Goal: Task Accomplishment & Management: Complete application form

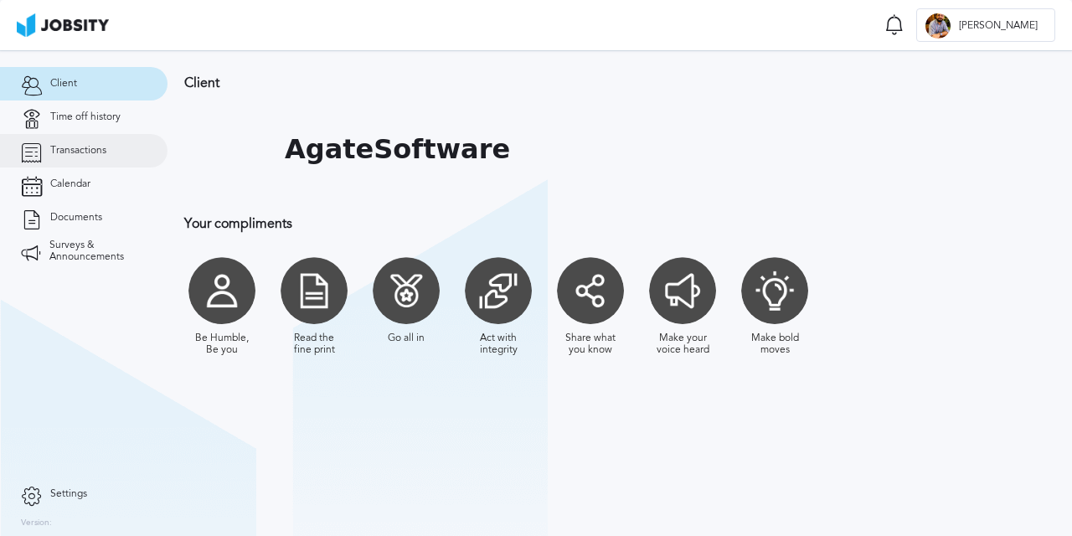
click at [125, 152] on link "Transactions" at bounding box center [83, 150] width 167 height 33
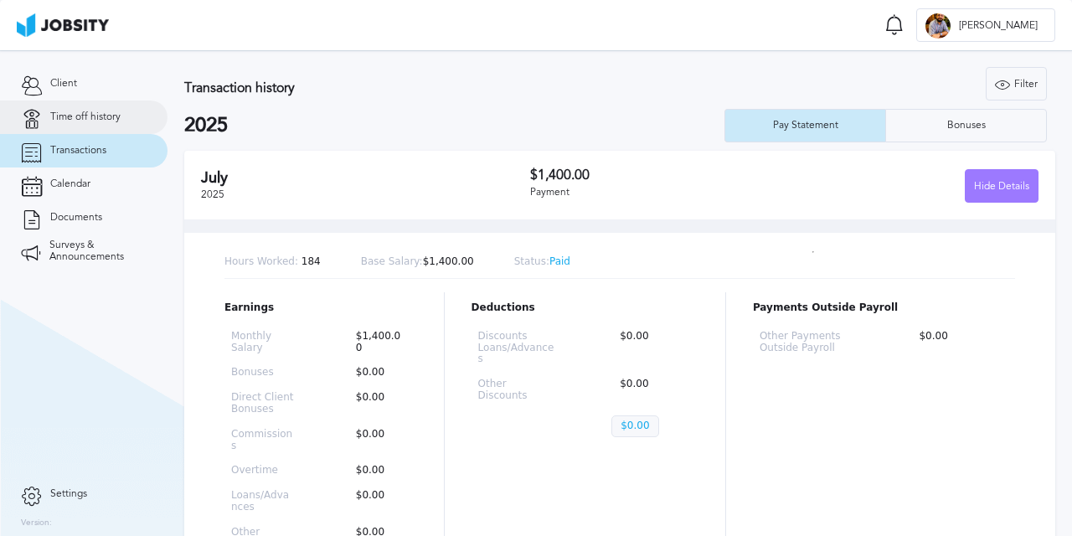
click at [59, 107] on link "Time off history" at bounding box center [83, 116] width 167 height 33
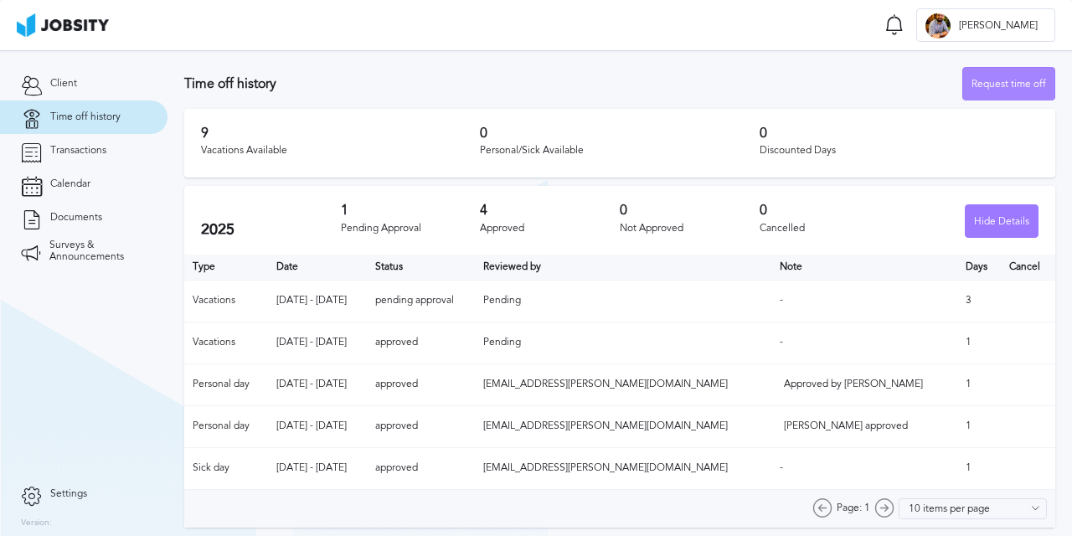
click at [1021, 89] on div "Request time off" at bounding box center [1008, 84] width 91 height 33
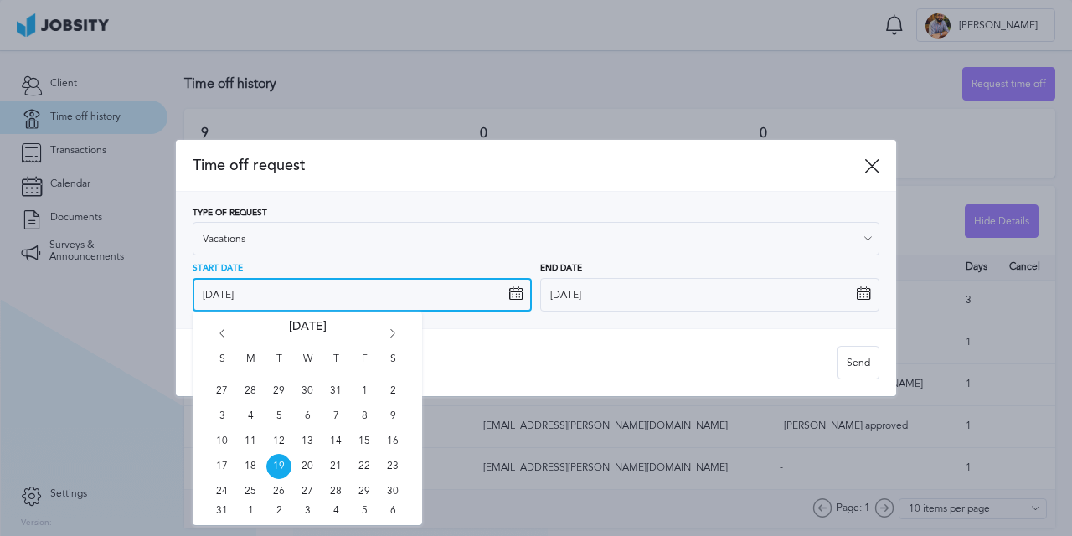
click at [448, 302] on input "[DATE]" at bounding box center [362, 294] width 339 height 33
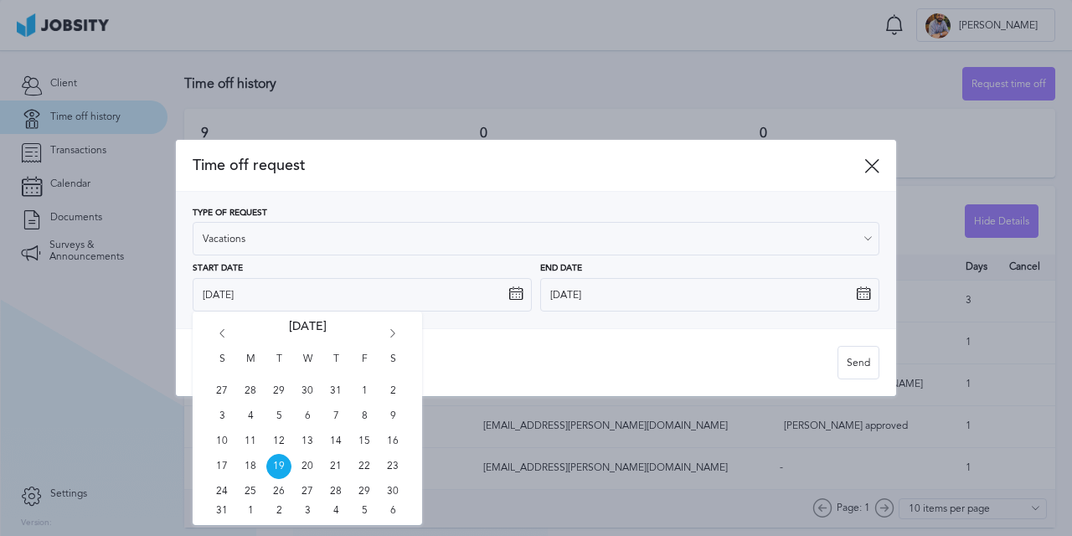
click at [388, 333] on icon "Go forward 1 month" at bounding box center [392, 336] width 15 height 15
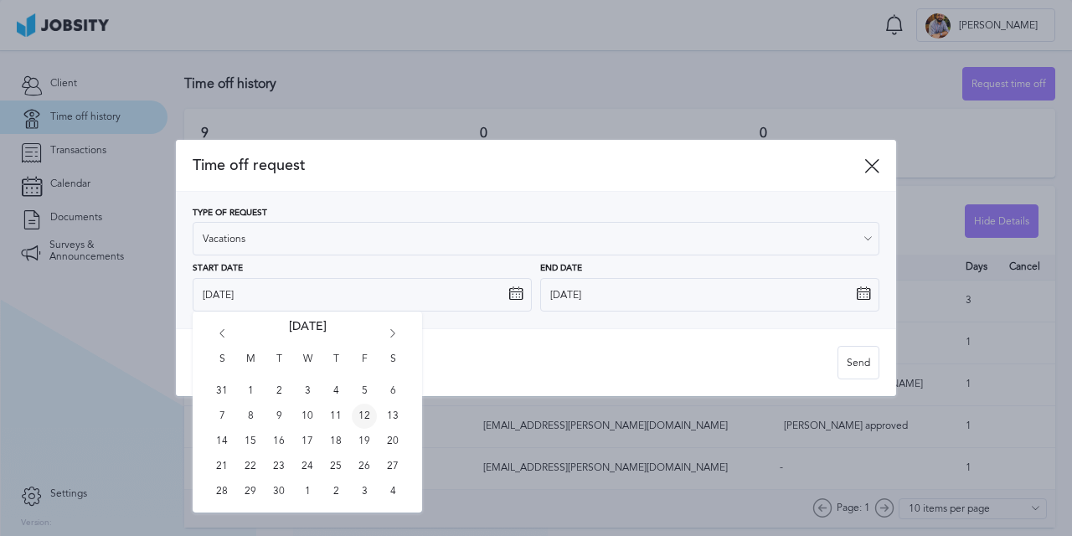
click at [368, 421] on span "12" at bounding box center [364, 416] width 25 height 25
type input "[DATE]"
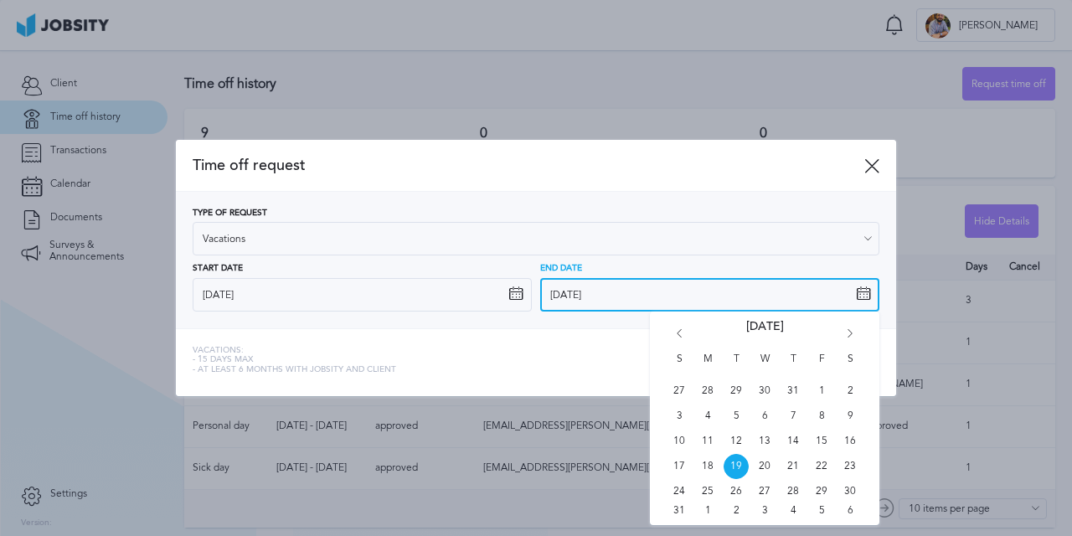
click at [611, 300] on input "[DATE]" at bounding box center [709, 294] width 339 height 33
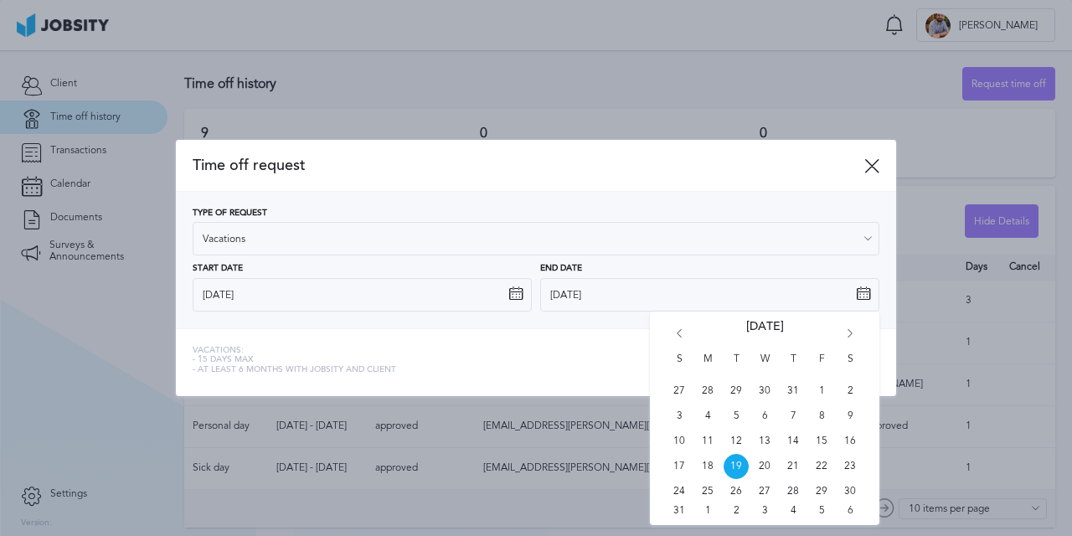
click at [851, 337] on icon "Go forward 1 month" at bounding box center [849, 336] width 15 height 15
click at [712, 440] on span "15" at bounding box center [707, 441] width 25 height 25
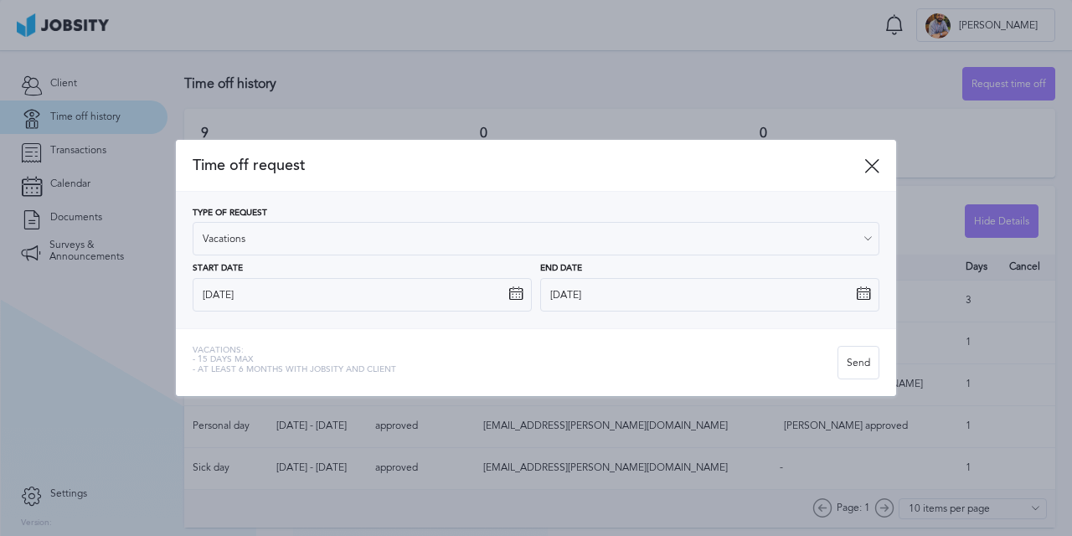
click at [550, 329] on div "Vacations: - 15 days max - At least 6 months with jobsity and client Send" at bounding box center [536, 362] width 720 height 68
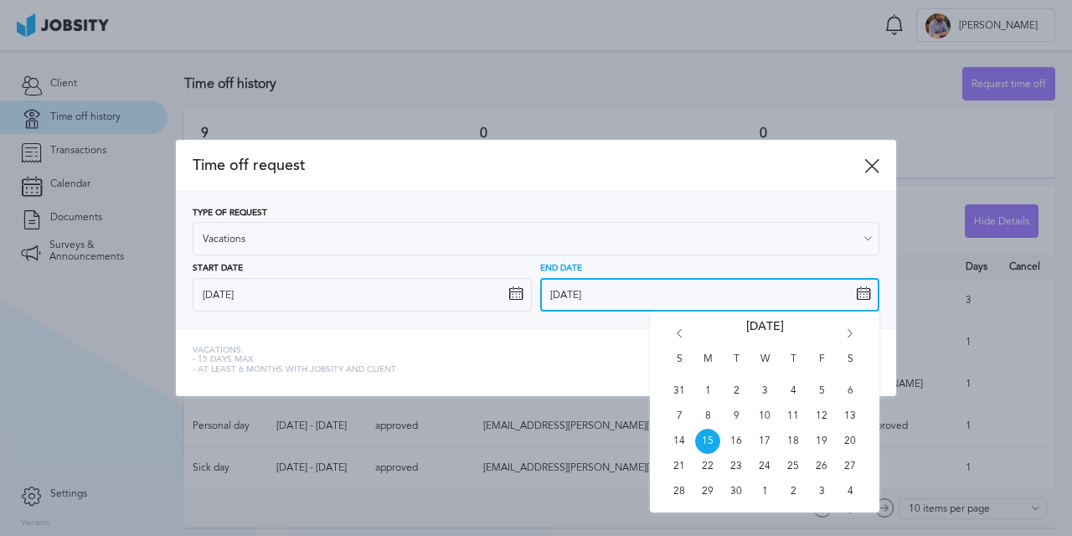
click at [656, 291] on input "[DATE]" at bounding box center [709, 294] width 339 height 33
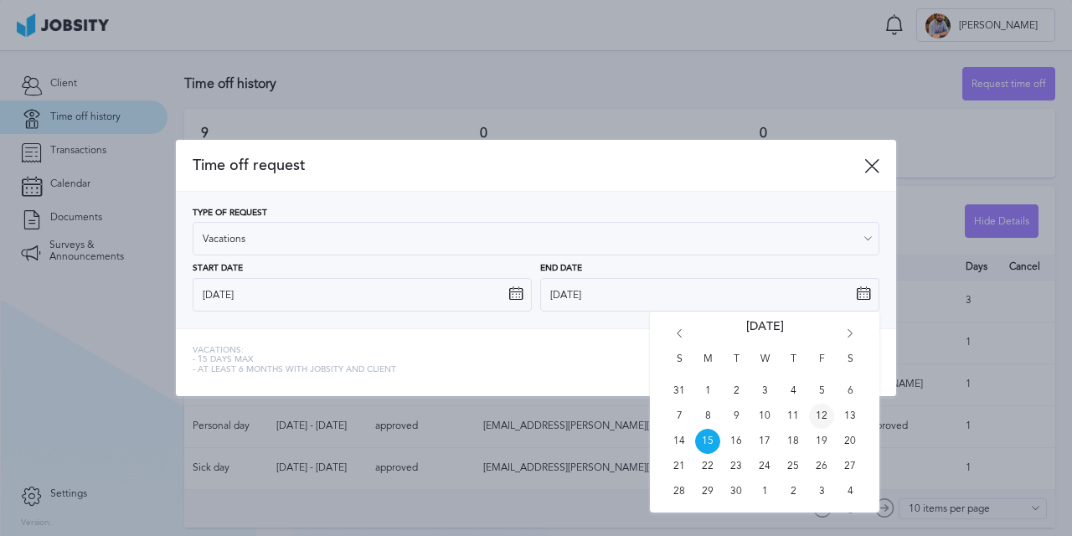
click at [823, 416] on span "12" at bounding box center [821, 416] width 25 height 25
type input "[DATE]"
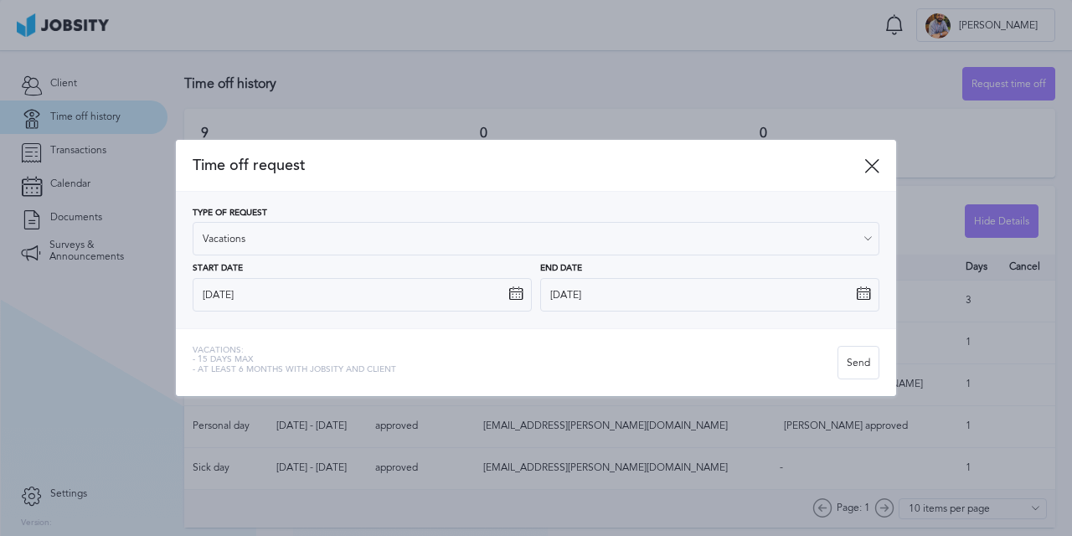
click at [660, 366] on div "Vacations: - 15 days max - At least 6 months with jobsity and client" at bounding box center [515, 362] width 645 height 33
click at [846, 363] on div "Send" at bounding box center [858, 363] width 40 height 33
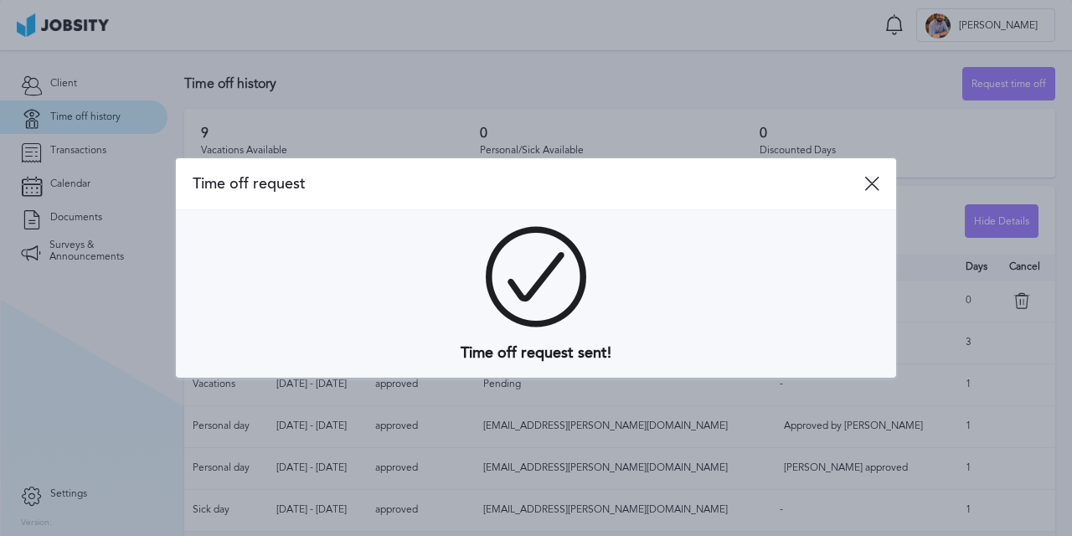
click at [869, 176] on icon at bounding box center [871, 183] width 15 height 15
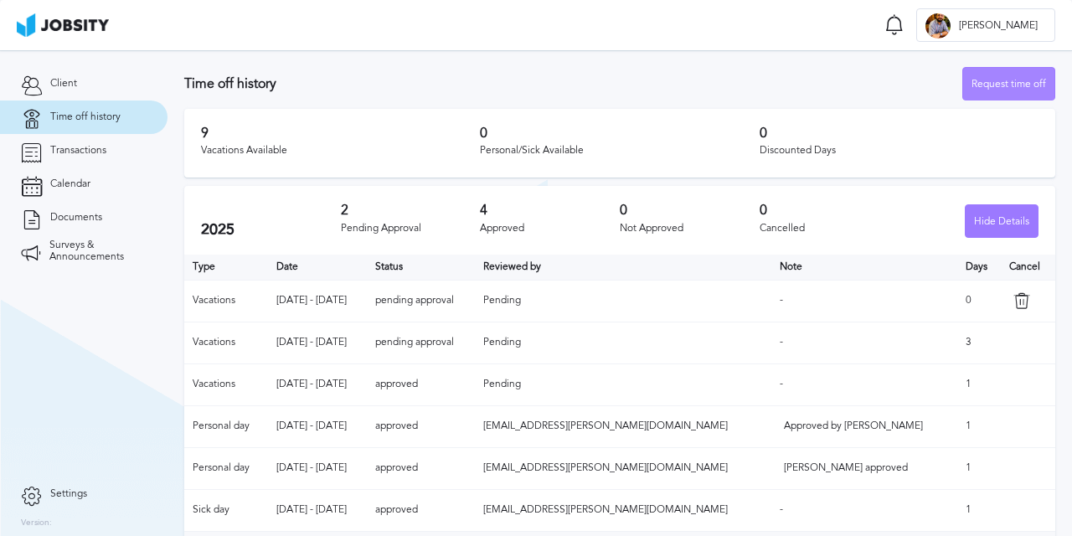
click at [983, 79] on div "Request time off" at bounding box center [1008, 84] width 91 height 33
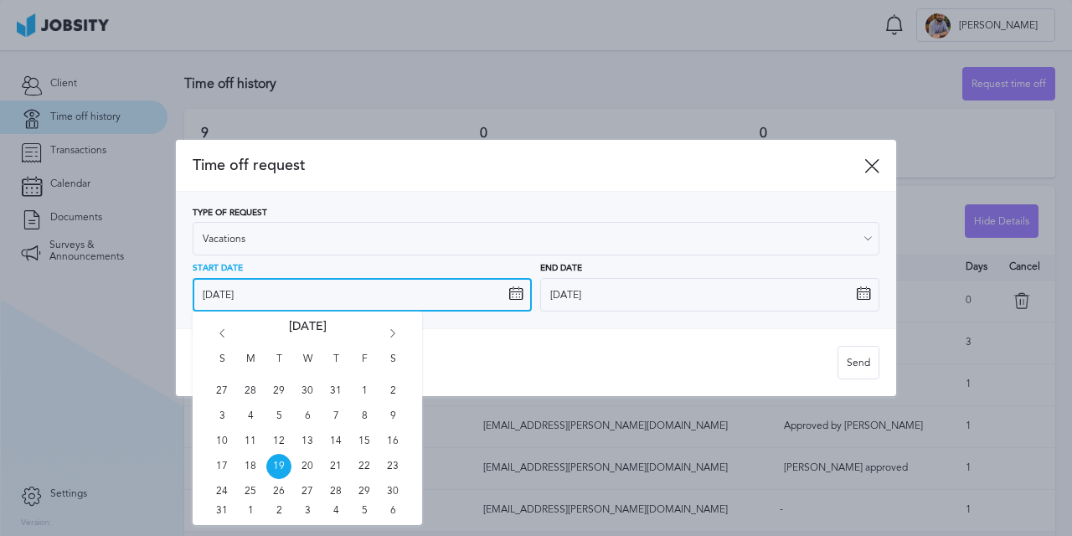
click at [255, 291] on input "[DATE]" at bounding box center [362, 294] width 339 height 33
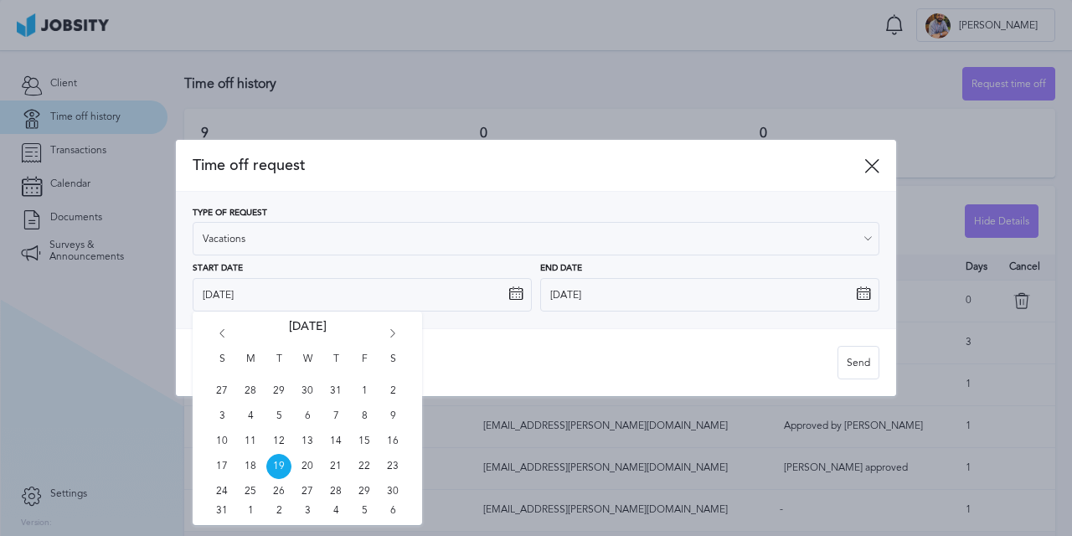
click at [397, 332] on icon "Go forward 1 month" at bounding box center [392, 336] width 15 height 15
click at [248, 442] on span "15" at bounding box center [250, 441] width 25 height 25
type input "[DATE]"
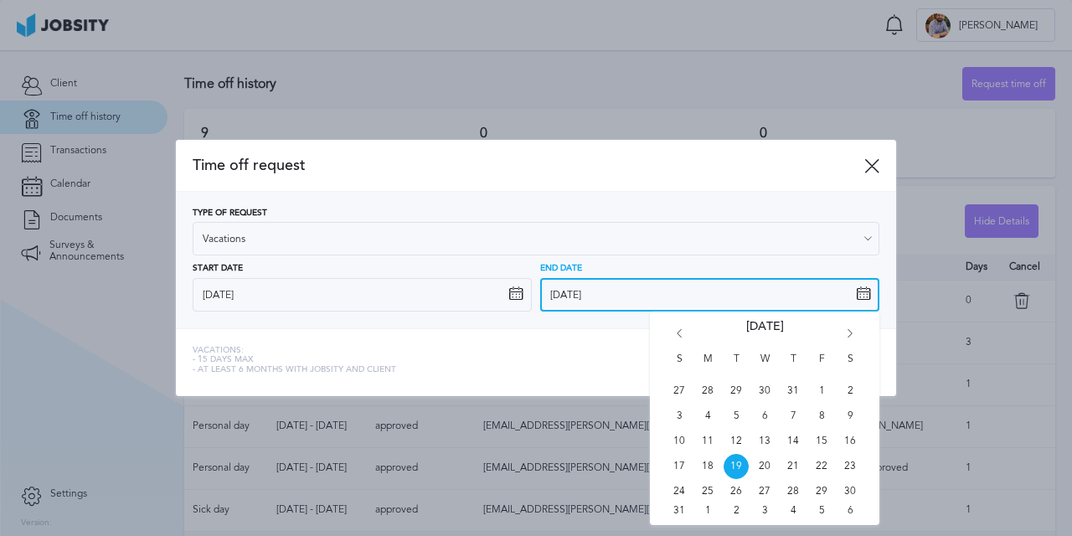
click at [663, 300] on input "[DATE]" at bounding box center [709, 294] width 339 height 33
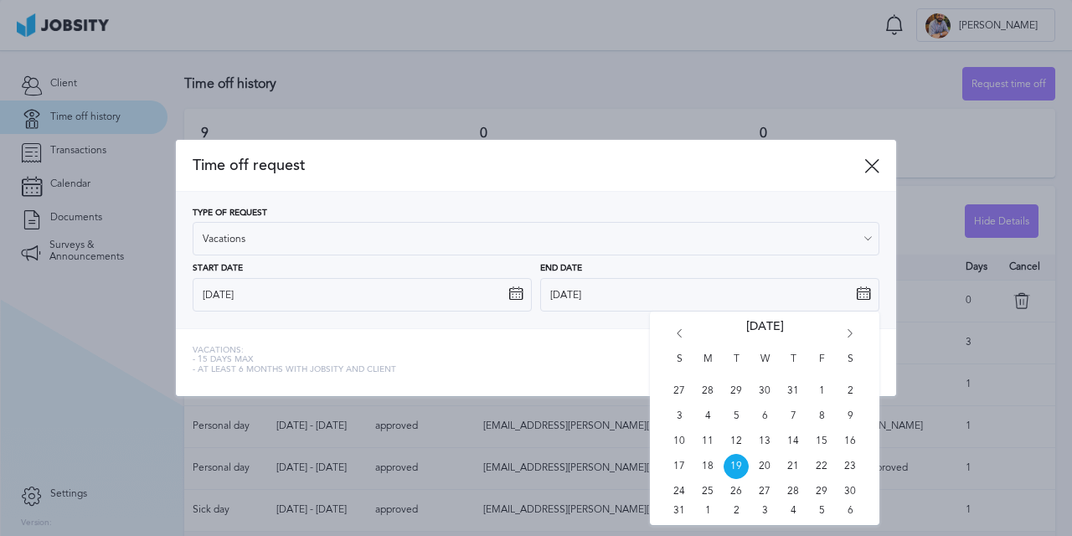
click at [854, 342] on icon "Go forward 1 month" at bounding box center [849, 336] width 15 height 15
click at [707, 450] on span "15" at bounding box center [707, 441] width 25 height 25
type input "[DATE]"
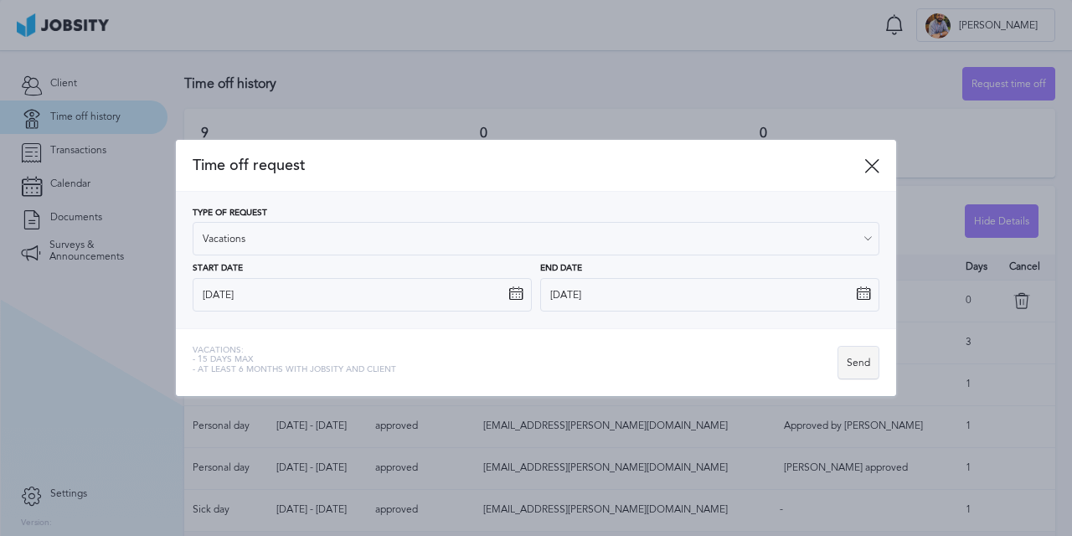
click at [847, 368] on div "Send" at bounding box center [858, 363] width 40 height 33
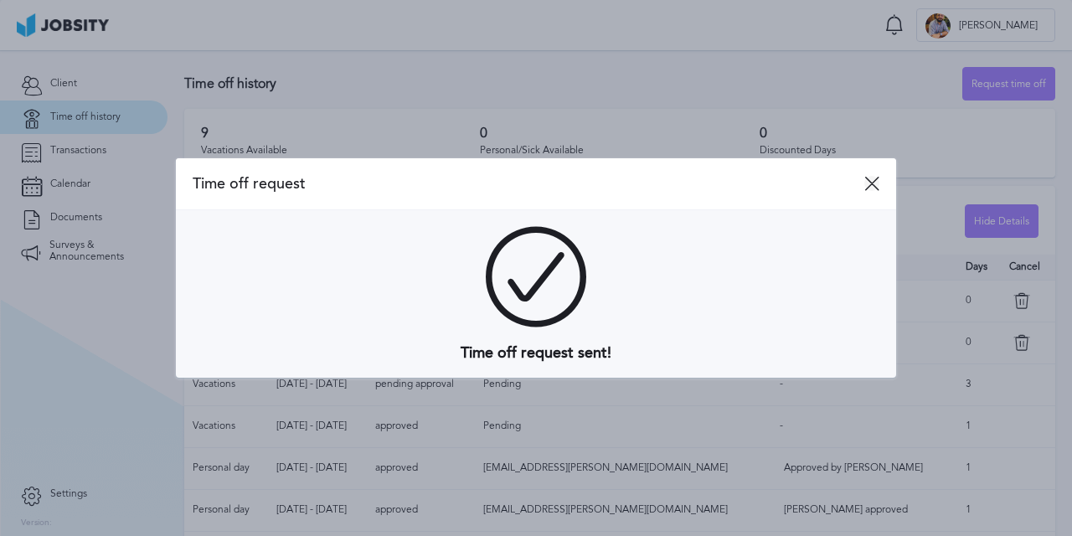
click at [872, 188] on icon at bounding box center [871, 183] width 15 height 15
